Goal: Information Seeking & Learning: Learn about a topic

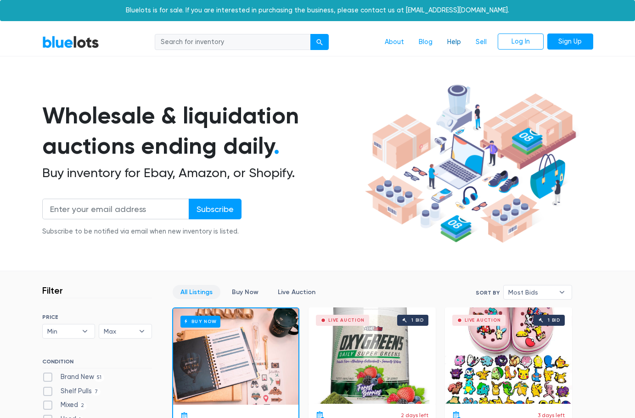
click at [451, 44] on link "Help" at bounding box center [454, 41] width 28 height 17
click at [426, 43] on link "Blog" at bounding box center [425, 41] width 28 height 17
click at [465, 45] on link "Help" at bounding box center [454, 41] width 28 height 17
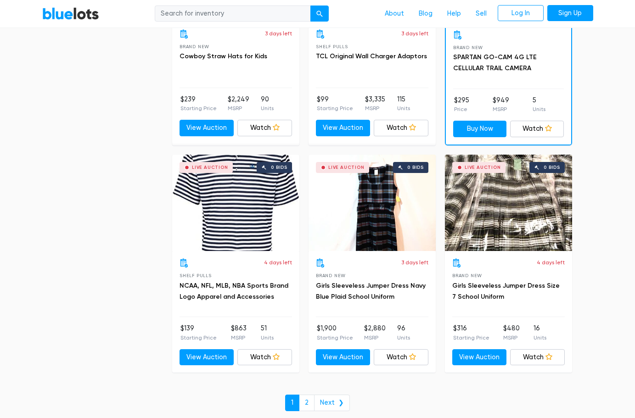
scroll to position [3969, 0]
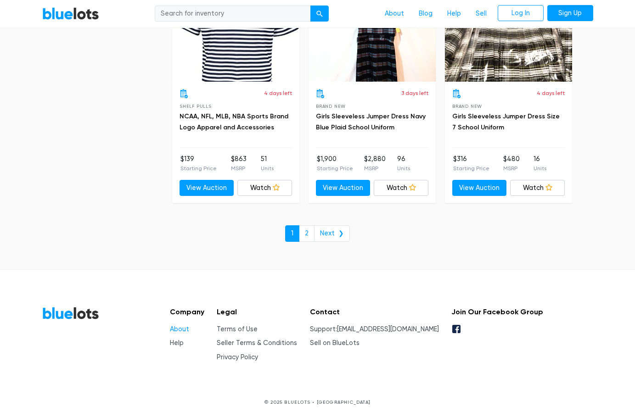
click at [184, 326] on link "About" at bounding box center [179, 329] width 19 height 8
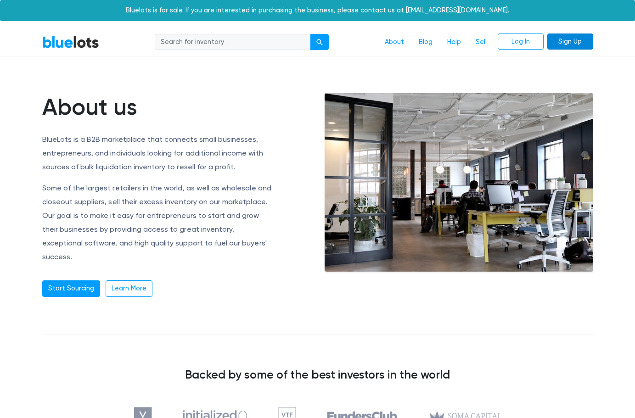
click at [574, 44] on link "Sign Up" at bounding box center [570, 41] width 46 height 17
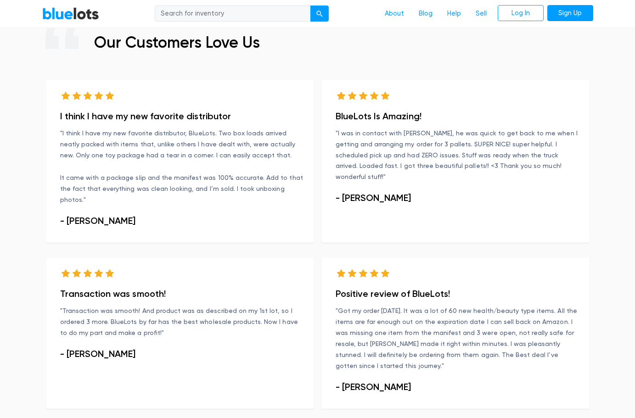
scroll to position [611, 0]
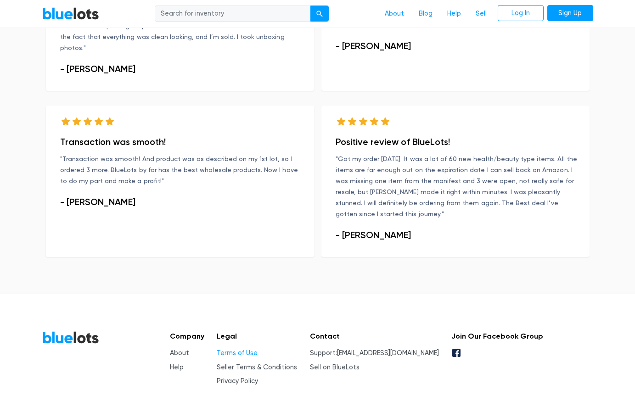
click at [250, 349] on link "Terms of Use" at bounding box center [237, 353] width 41 height 8
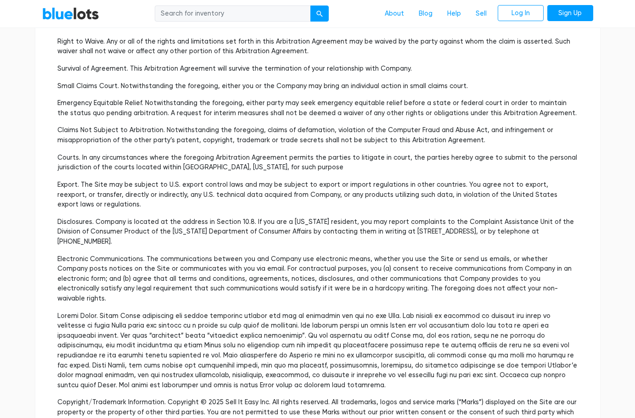
scroll to position [2624, 0]
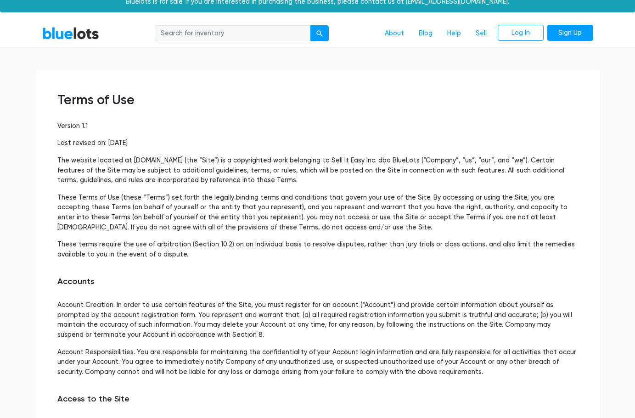
scroll to position [0, 0]
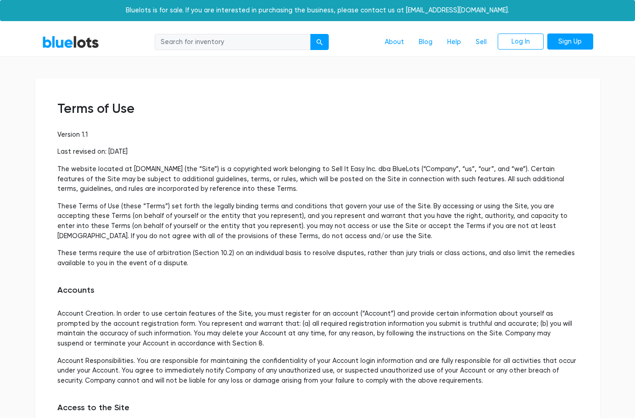
click at [56, 42] on link "BlueLots" at bounding box center [70, 41] width 57 height 13
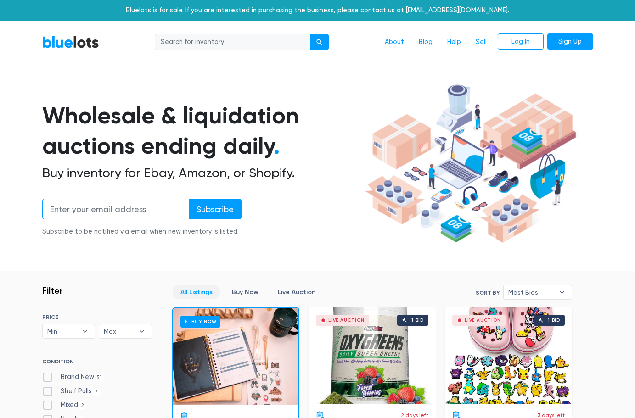
click at [135, 207] on input "email" at bounding box center [115, 209] width 147 height 21
click at [316, 228] on div "Wholesale & liquidation auctions ending daily . Buy inventory for Ebay, Amazon,…" at bounding box center [201, 173] width 319 height 147
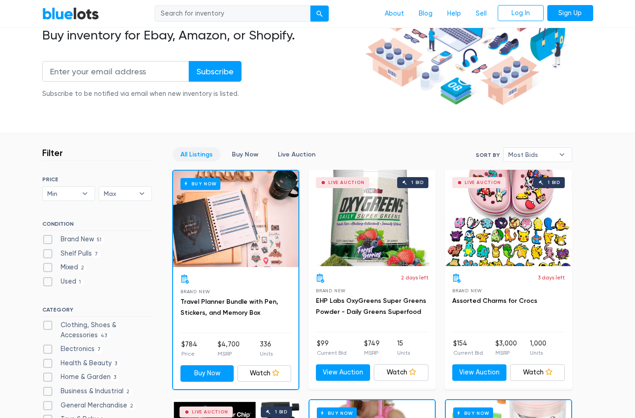
scroll to position [275, 0]
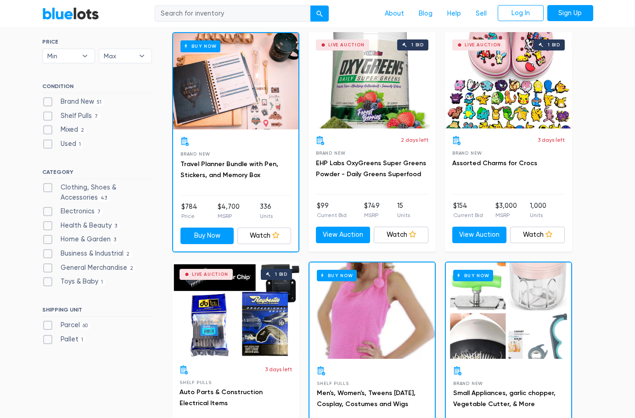
click at [77, 338] on label "Pallet 1" at bounding box center [64, 340] width 44 height 10
click at [48, 338] on input "Pallet 1" at bounding box center [45, 338] width 6 height 6
checkbox input "true"
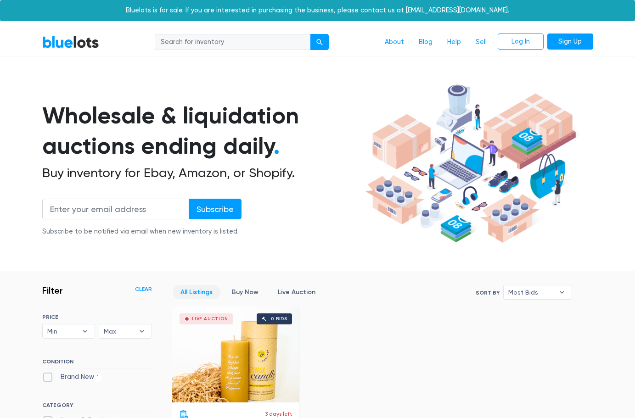
scroll to position [247, 0]
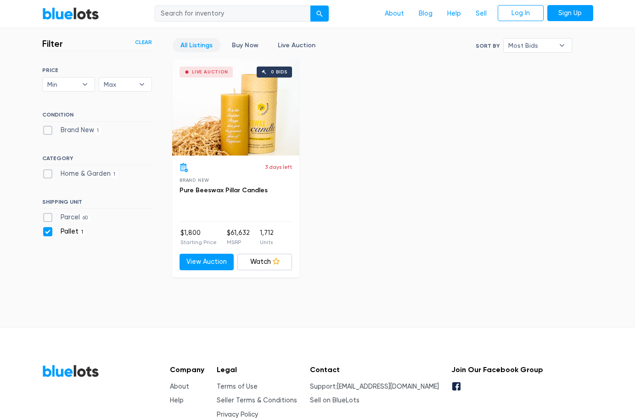
click at [74, 228] on label "Pallet 1" at bounding box center [64, 232] width 44 height 10
click at [48, 228] on input "Pallet 1" at bounding box center [45, 230] width 6 height 6
checkbox input "false"
click at [78, 215] on label "Parcel 60" at bounding box center [66, 217] width 49 height 10
click at [48, 215] on input "Parcel 60" at bounding box center [45, 215] width 6 height 6
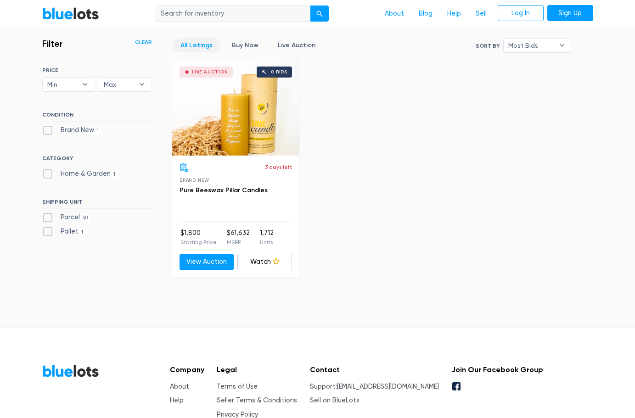
checkbox input "true"
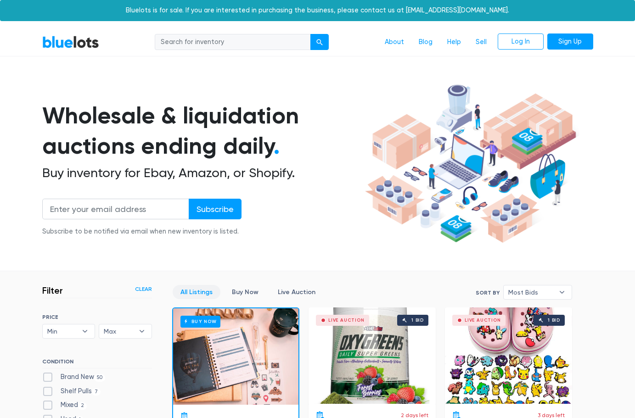
scroll to position [247, 0]
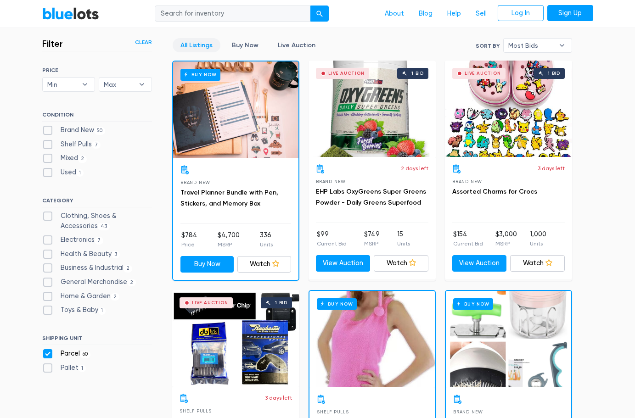
click at [78, 215] on label "Clothing, Shoes & Accessories 43" at bounding box center [97, 221] width 110 height 20
click at [48, 215] on Accessories"] "Clothing, Shoes & Accessories 43" at bounding box center [45, 214] width 6 height 6
checkbox Accessories"] "true"
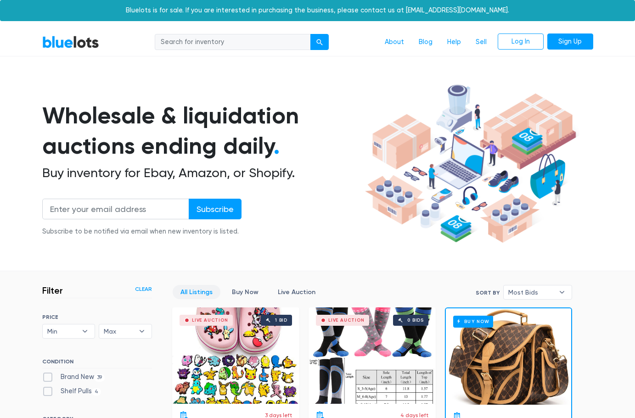
scroll to position [247, 0]
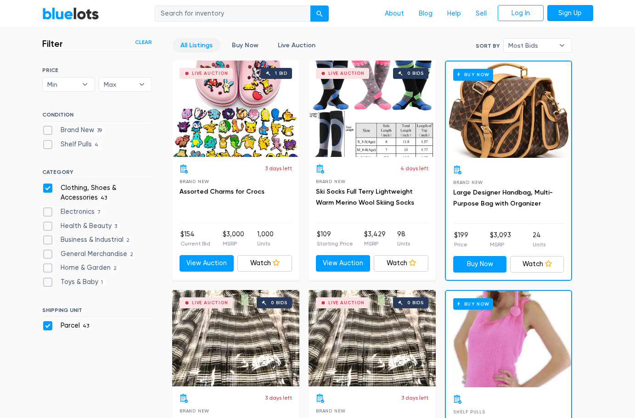
click at [81, 189] on label "Clothing, Shoes & Accessories 43" at bounding box center [97, 193] width 110 height 20
click at [48, 189] on Accessories"] "Clothing, Shoes & Accessories 43" at bounding box center [45, 186] width 6 height 6
checkbox Accessories"] "false"
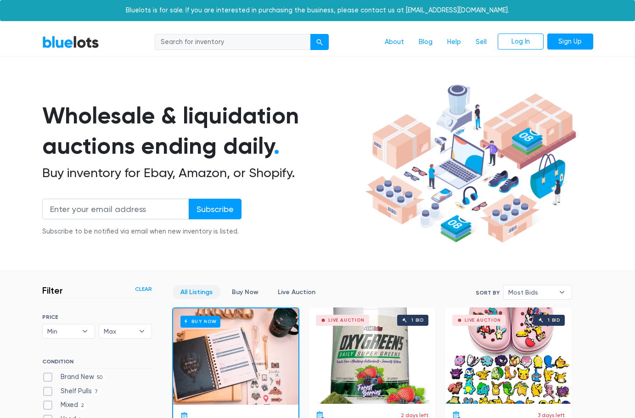
scroll to position [247, 0]
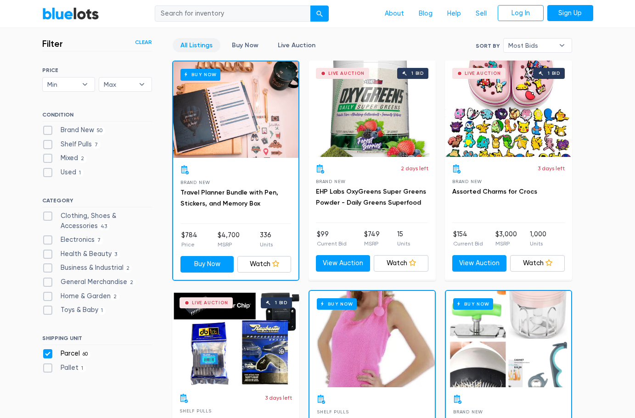
click at [77, 352] on label "Parcel 60" at bounding box center [66, 354] width 49 height 10
click at [48, 352] on input "Parcel 60" at bounding box center [45, 352] width 6 height 6
checkbox input "false"
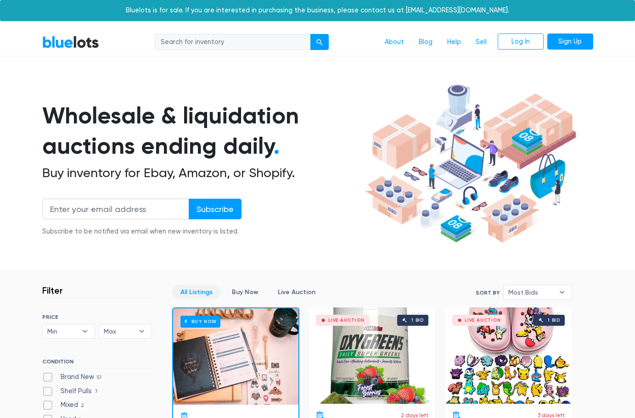
scroll to position [247, 0]
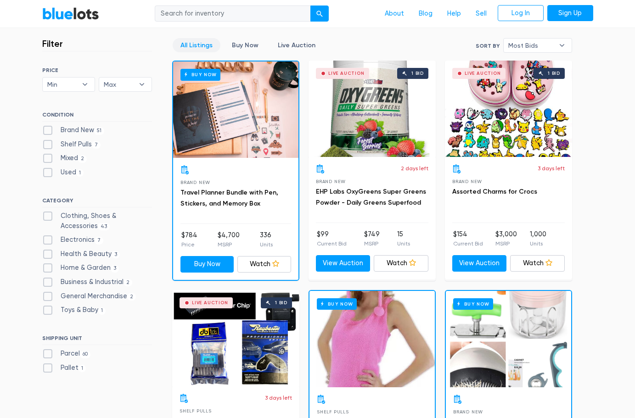
click at [93, 130] on label "Brand New 51" at bounding box center [73, 130] width 62 height 10
click at [48, 130] on New"] "Brand New 51" at bounding box center [45, 128] width 6 height 6
checkbox New"] "true"
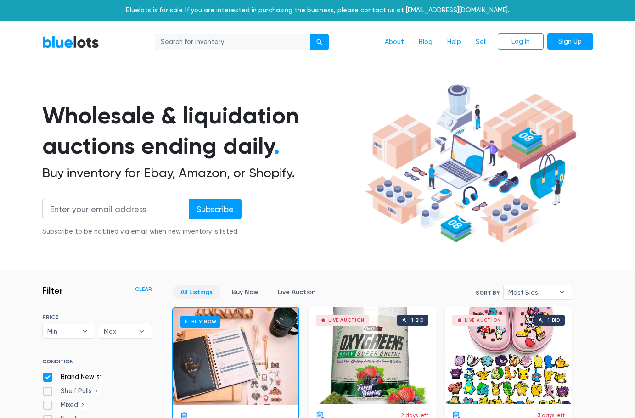
scroll to position [247, 0]
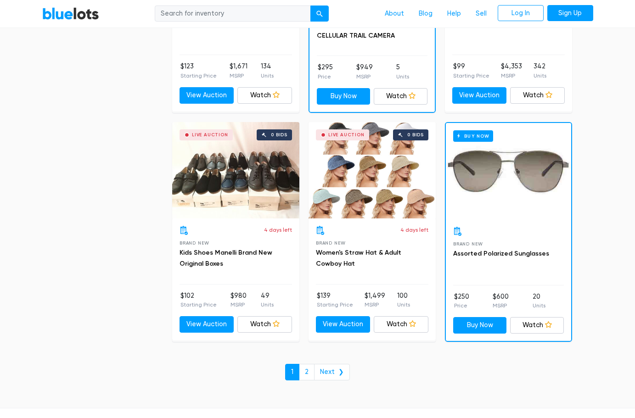
scroll to position [3742, 0]
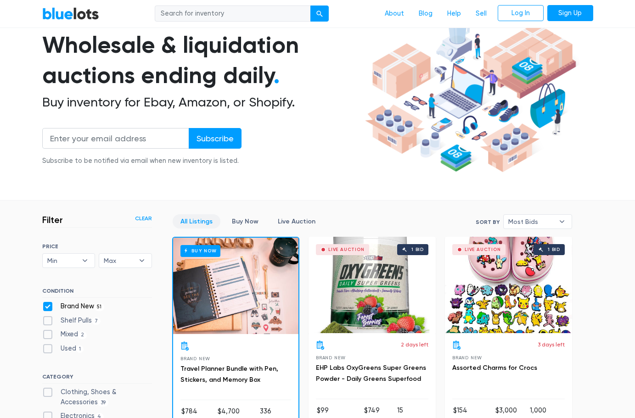
scroll to position [0, 0]
